Goal: Information Seeking & Learning: Learn about a topic

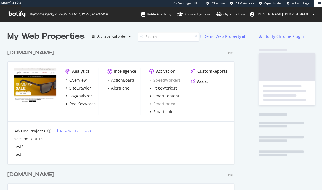
scroll to position [187, 316]
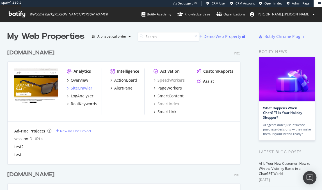
click at [81, 89] on div "SiteCrawler" at bounding box center [81, 88] width 22 height 6
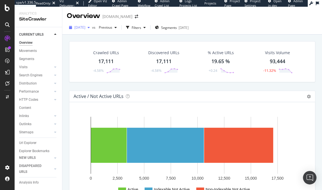
click at [85, 28] on span "[DATE]" at bounding box center [79, 27] width 11 height 5
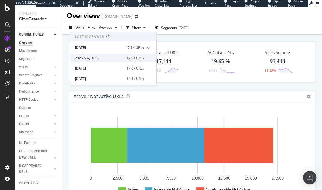
click at [88, 57] on div "2025 Aug. 10th" at bounding box center [99, 58] width 48 height 5
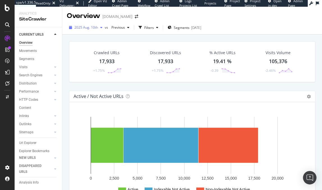
click at [93, 27] on span "2025 Aug. 10th" at bounding box center [86, 27] width 24 height 5
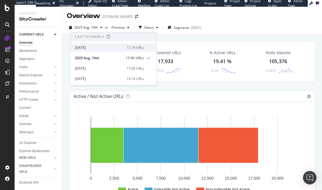
click at [90, 47] on div "[DATE]" at bounding box center [99, 47] width 48 height 5
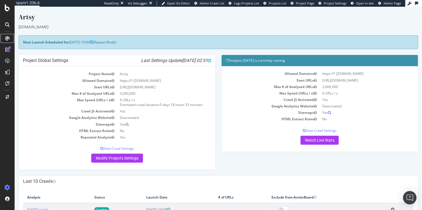
click at [8, 39] on icon at bounding box center [7, 38] width 4 height 4
